Goal: Information Seeking & Learning: Compare options

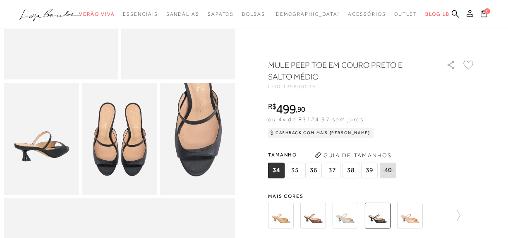
scroll to position [188, 0]
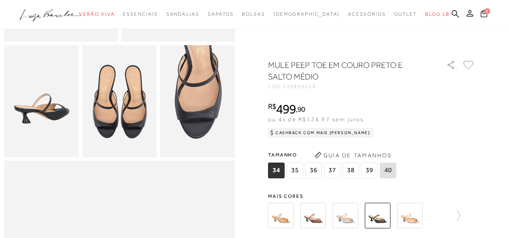
click at [285, 218] on img at bounding box center [281, 216] width 26 height 26
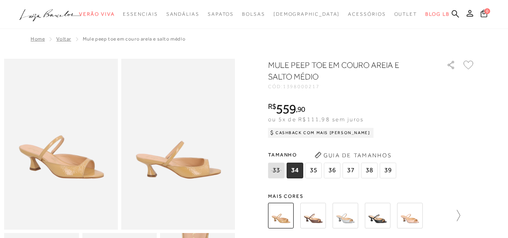
click at [458, 215] on icon at bounding box center [455, 216] width 12 height 12
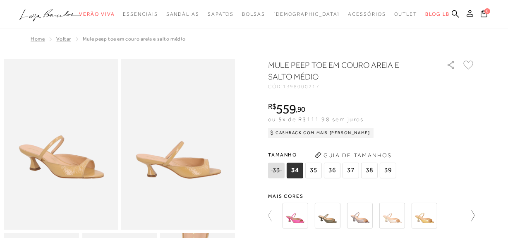
click at [458, 215] on div at bounding box center [369, 215] width 178 height 31
click at [475, 214] on icon at bounding box center [470, 216] width 12 height 12
click at [366, 219] on img at bounding box center [360, 216] width 26 height 26
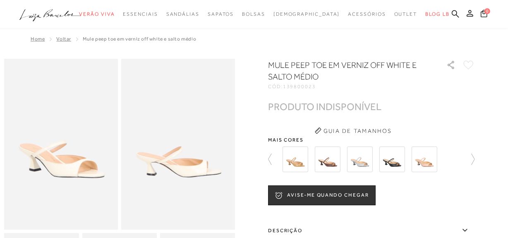
click at [475, 159] on icon at bounding box center [470, 160] width 12 height 12
click at [335, 163] on img at bounding box center [328, 160] width 26 height 26
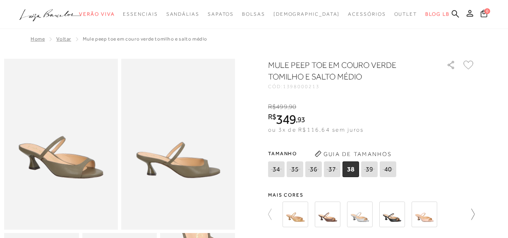
click at [474, 215] on icon at bounding box center [470, 215] width 12 height 12
click at [419, 220] on img at bounding box center [425, 215] width 26 height 26
